Goal: Task Accomplishment & Management: Manage account settings

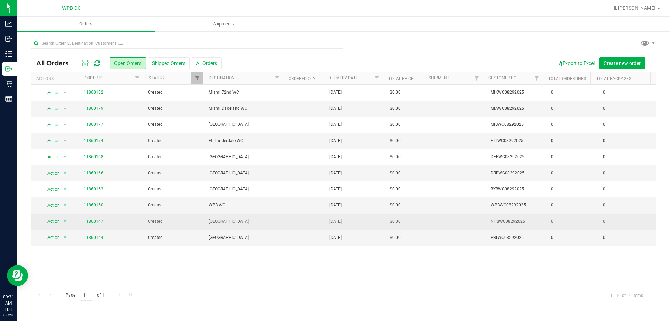
click at [95, 219] on link "11860147" at bounding box center [94, 221] width 20 height 7
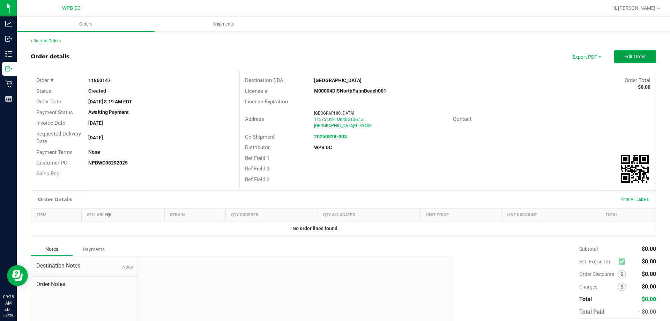
click at [628, 57] on span "Edit Order" at bounding box center [635, 57] width 22 height 6
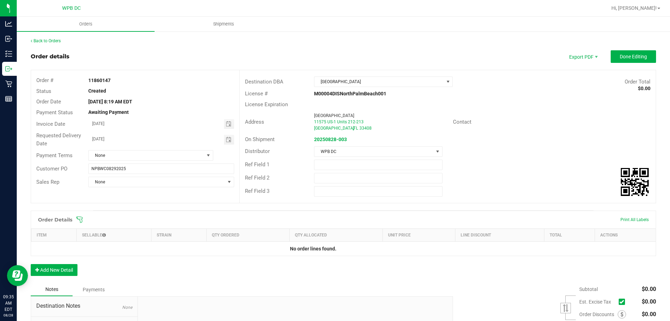
click at [80, 218] on icon at bounding box center [79, 219] width 7 height 7
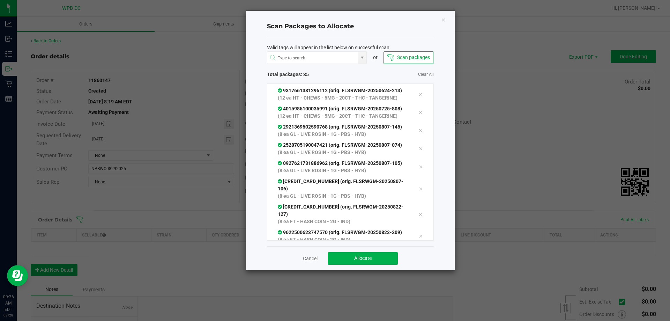
scroll to position [511, 0]
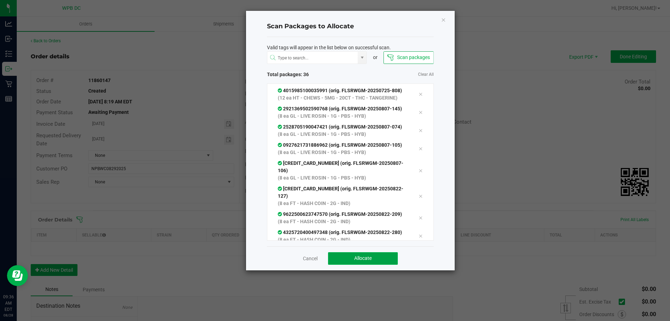
click at [355, 255] on span "Allocate" at bounding box center [362, 258] width 17 height 6
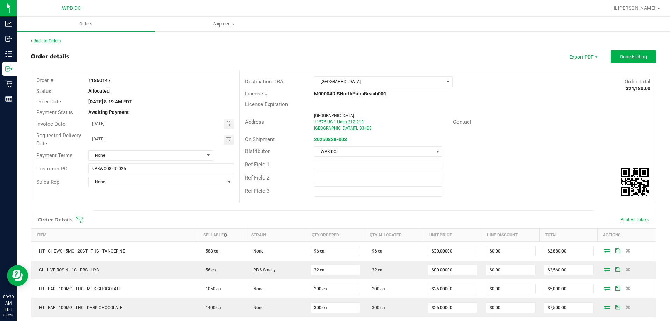
click at [77, 218] on icon at bounding box center [79, 219] width 6 height 6
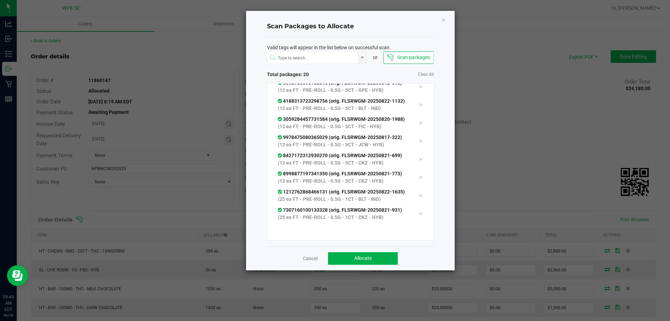
scroll to position [275, 0]
click at [368, 261] on span "Allocate" at bounding box center [362, 258] width 17 height 6
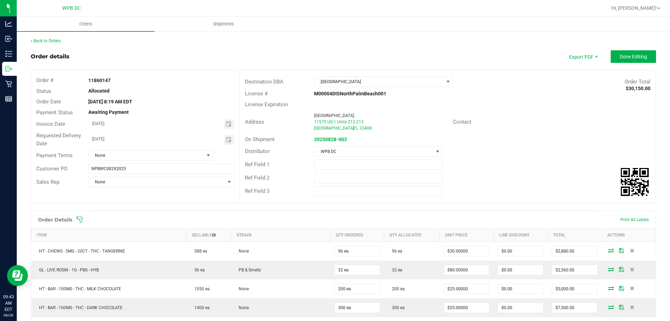
click at [81, 218] on icon at bounding box center [79, 219] width 7 height 7
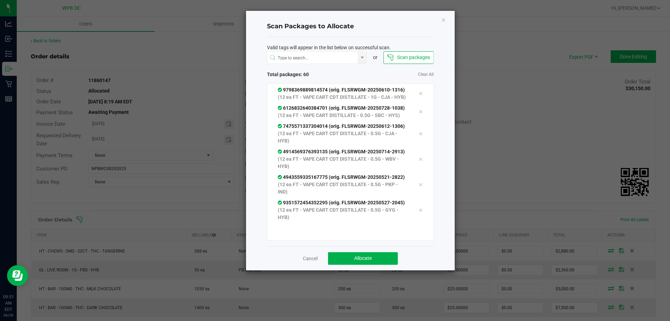
scroll to position [1661, 0]
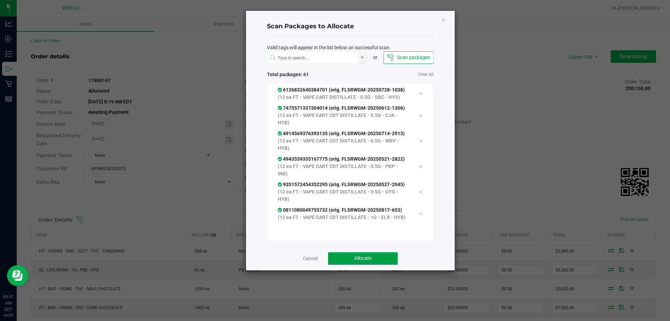
click at [363, 256] on span "Allocate" at bounding box center [362, 258] width 17 height 6
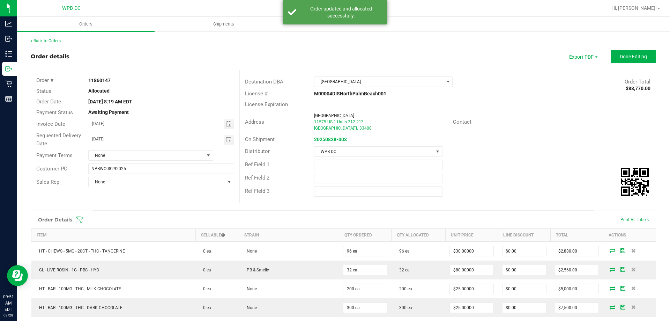
click at [81, 219] on icon at bounding box center [79, 219] width 7 height 7
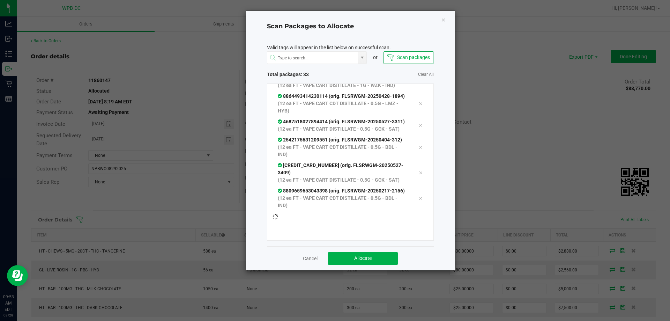
scroll to position [669, 0]
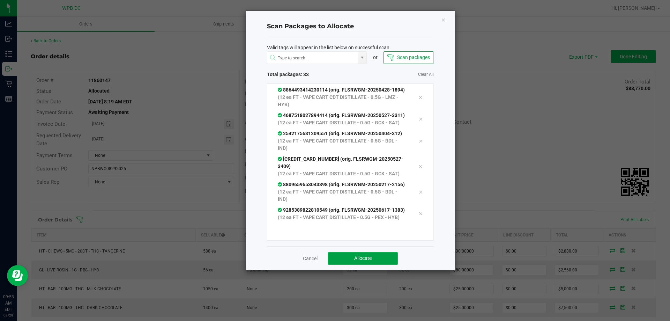
click at [386, 261] on button "Allocate" at bounding box center [363, 258] width 70 height 13
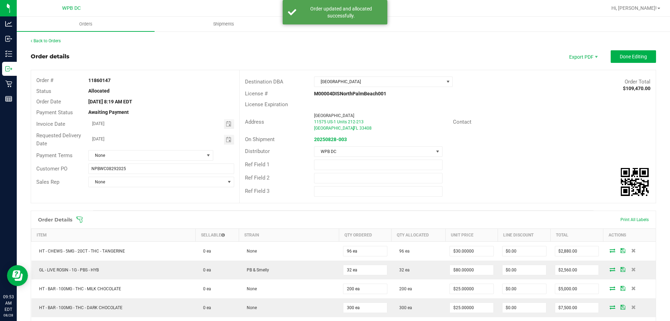
click at [79, 217] on icon at bounding box center [79, 219] width 7 height 7
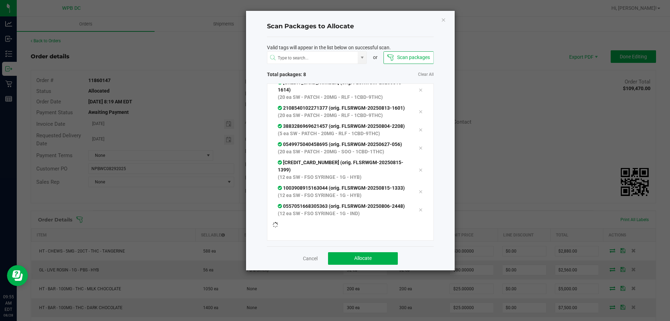
scroll to position [32, 0]
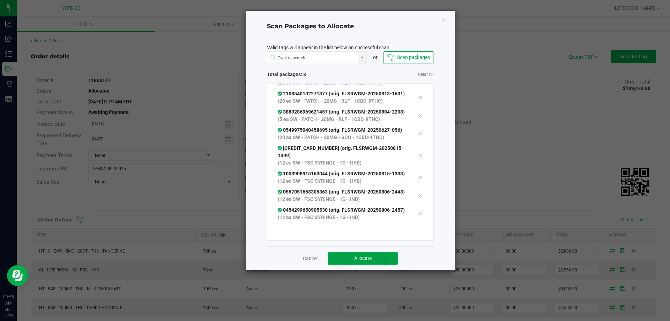
click at [385, 260] on button "Allocate" at bounding box center [363, 258] width 70 height 13
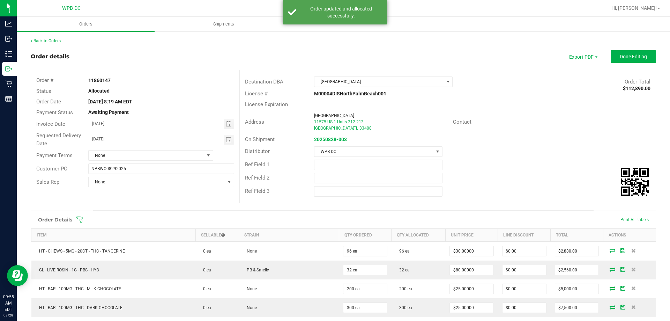
click at [80, 219] on icon at bounding box center [79, 219] width 6 height 6
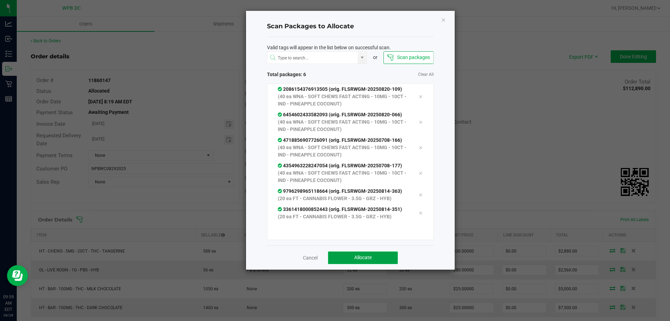
click at [375, 257] on button "Allocate" at bounding box center [363, 257] width 70 height 13
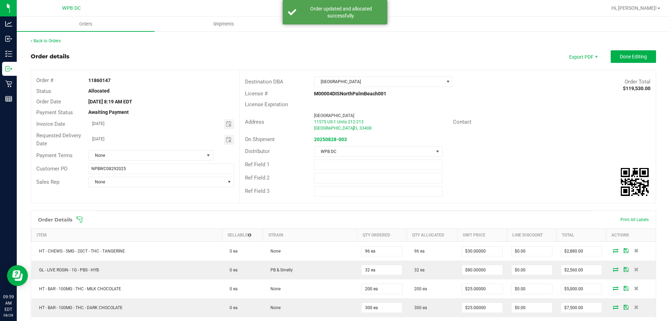
click at [82, 219] on icon at bounding box center [79, 219] width 7 height 7
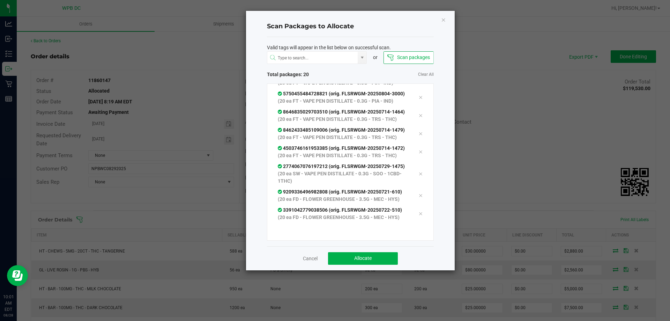
scroll to position [356, 0]
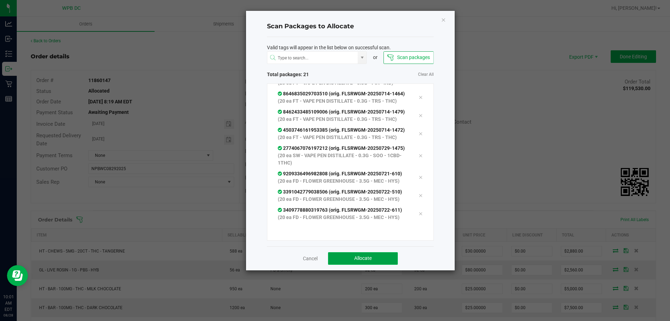
click at [370, 262] on button "Allocate" at bounding box center [363, 258] width 70 height 13
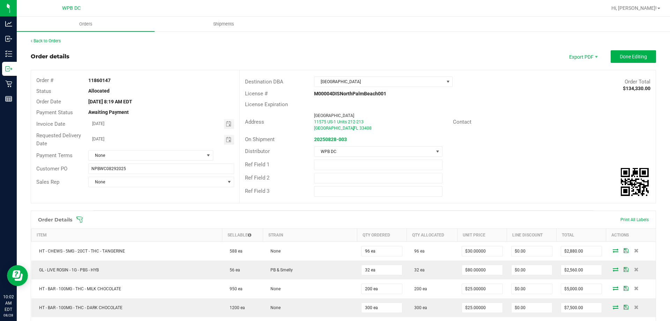
click at [81, 220] on icon at bounding box center [79, 219] width 7 height 7
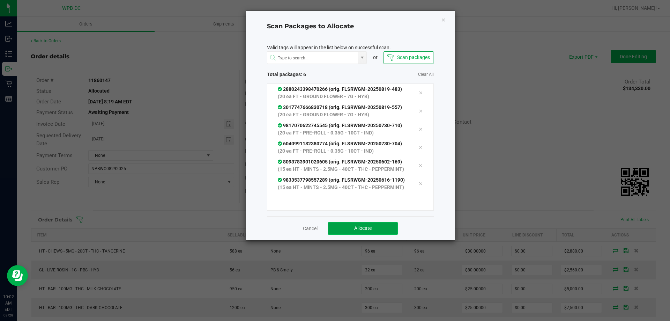
click at [365, 231] on span "Allocate" at bounding box center [362, 228] width 17 height 6
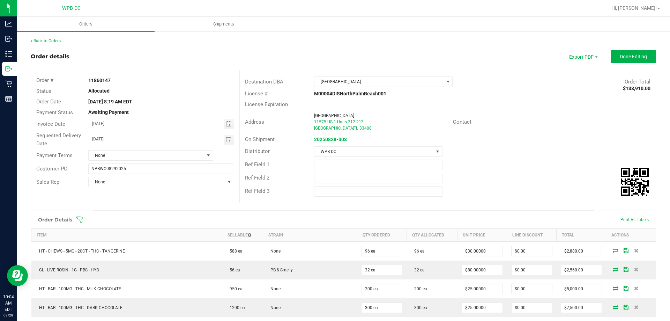
click at [78, 219] on icon at bounding box center [79, 219] width 7 height 7
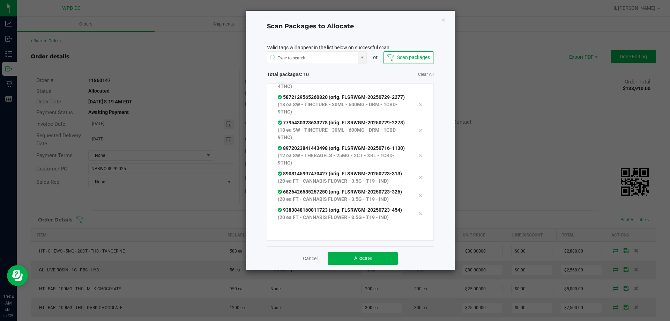
scroll to position [116, 0]
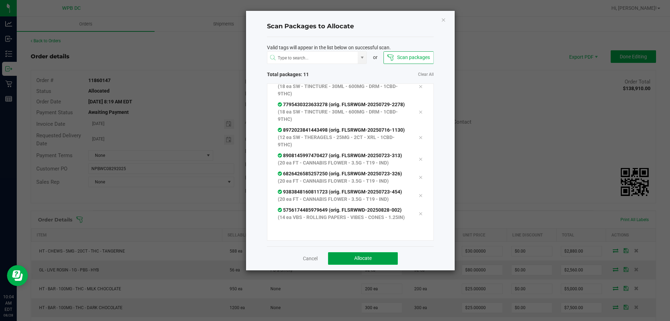
click at [340, 258] on button "Allocate" at bounding box center [363, 258] width 70 height 13
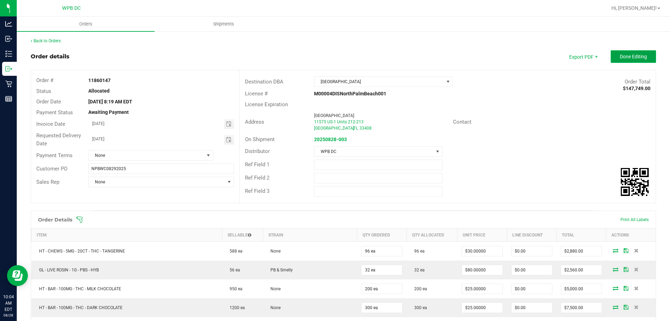
click at [612, 58] on button "Done Editing" at bounding box center [633, 56] width 45 height 13
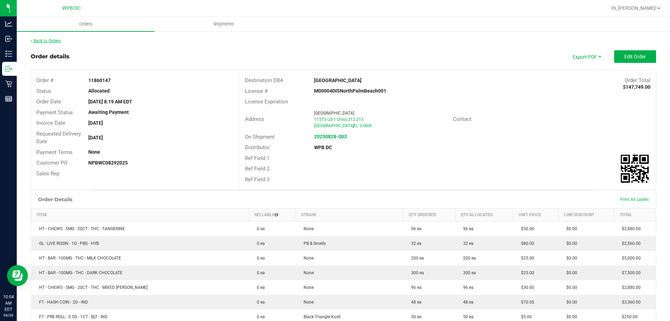
click at [56, 41] on link "Back to Orders" at bounding box center [46, 40] width 30 height 5
